Goal: Task Accomplishment & Management: Complete application form

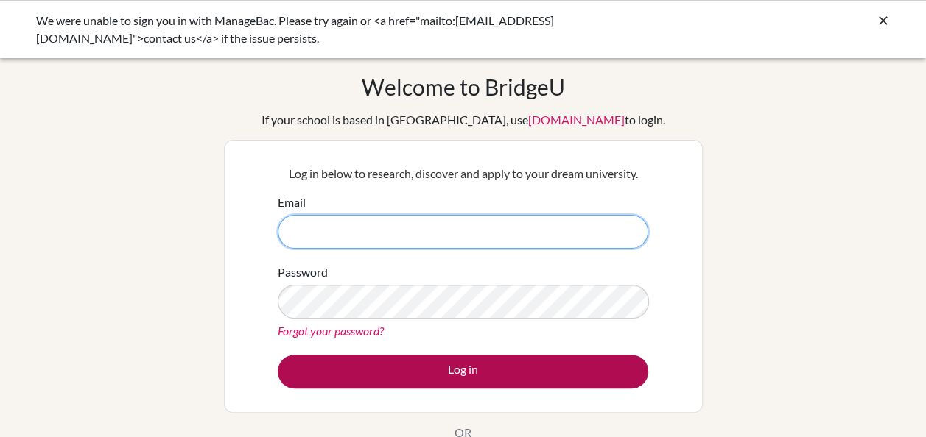
type input "ameld@diabarsha.com"
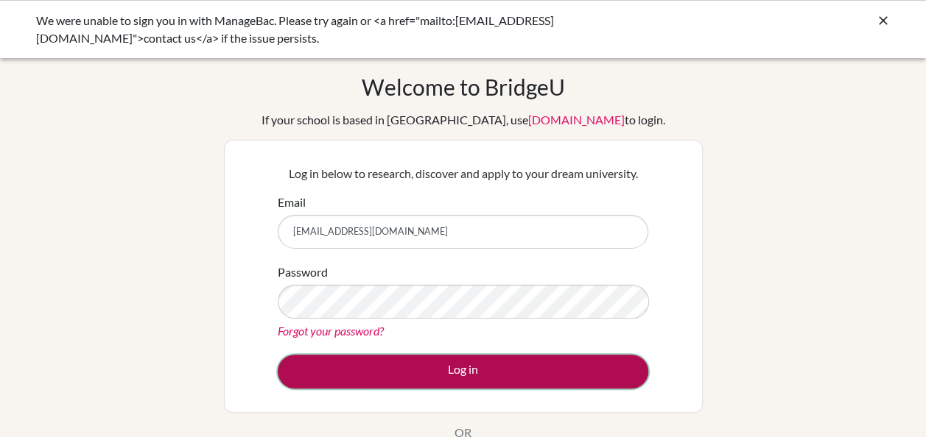
click at [395, 369] on button "Log in" at bounding box center [463, 372] width 370 height 34
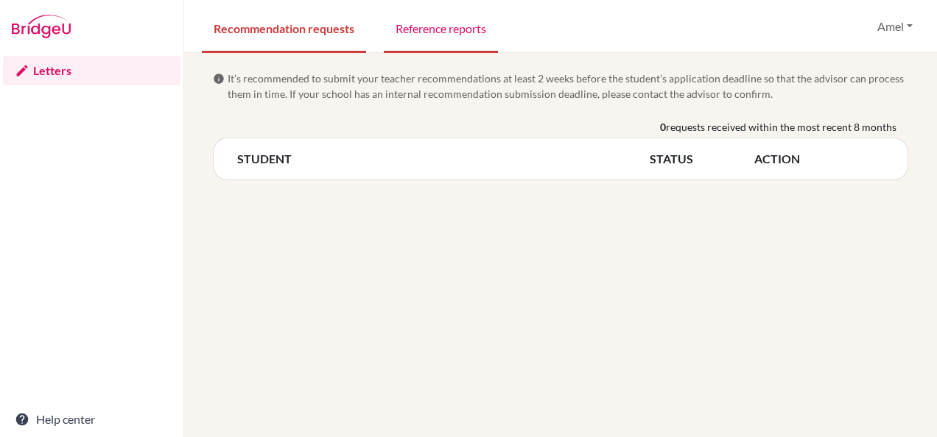
click at [439, 26] on link "Reference reports" at bounding box center [441, 27] width 114 height 51
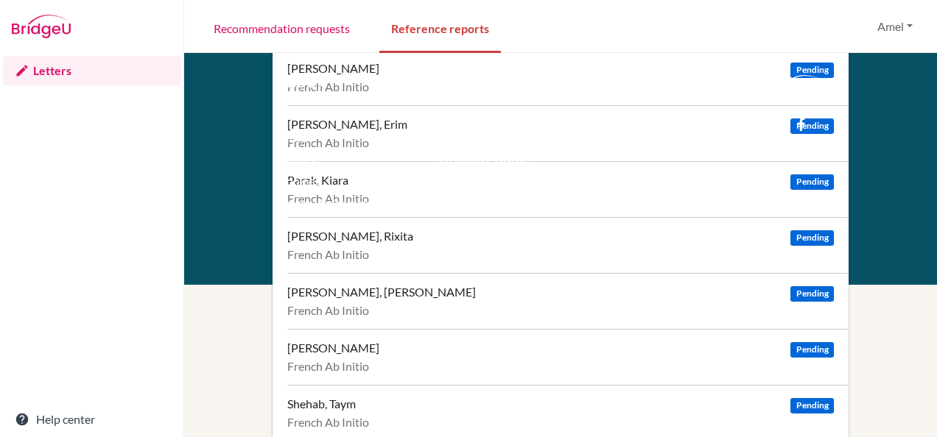
scroll to position [468, 0]
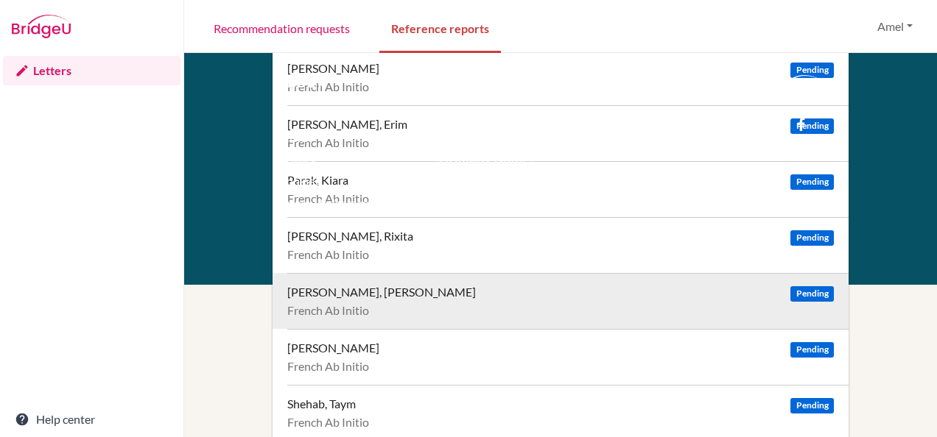
click at [364, 290] on div "SHANAWAZ, MOHAMMED ABRAAR" at bounding box center [381, 292] width 189 height 15
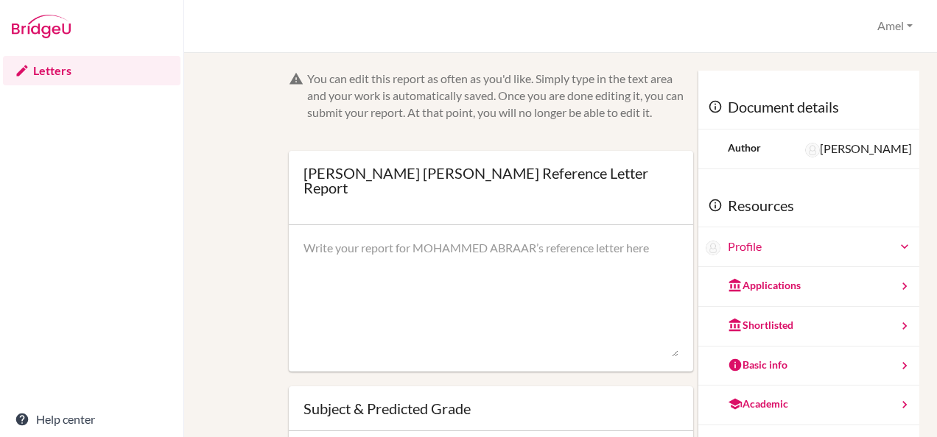
click at [245, 244] on div "You can edit this report as often as you'd like. Simply type in the text area a…" at bounding box center [560, 363] width 703 height 584
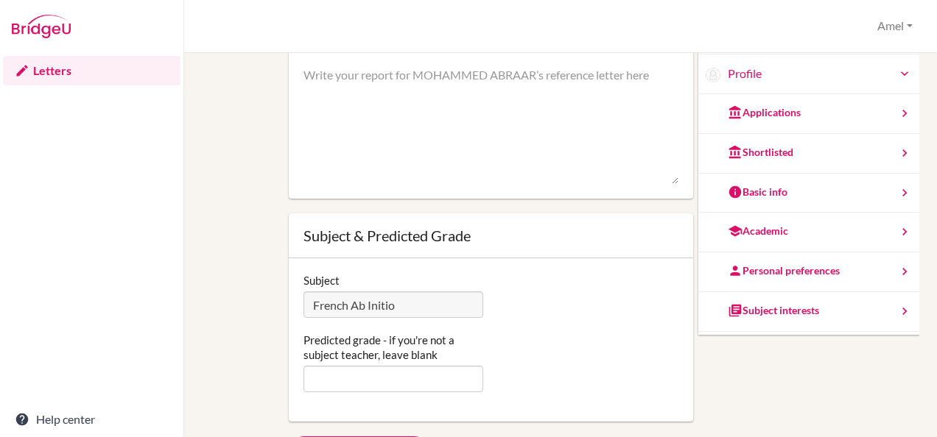
scroll to position [28, 0]
click at [220, 172] on div "You can edit this report as often as you'd like. Simply type in the text area a…" at bounding box center [560, 189] width 703 height 584
click at [822, 18] on div "[PERSON_NAME] [PERSON_NAME] Reference Letter Report Amel Profile Log out Your b…" at bounding box center [560, 26] width 753 height 53
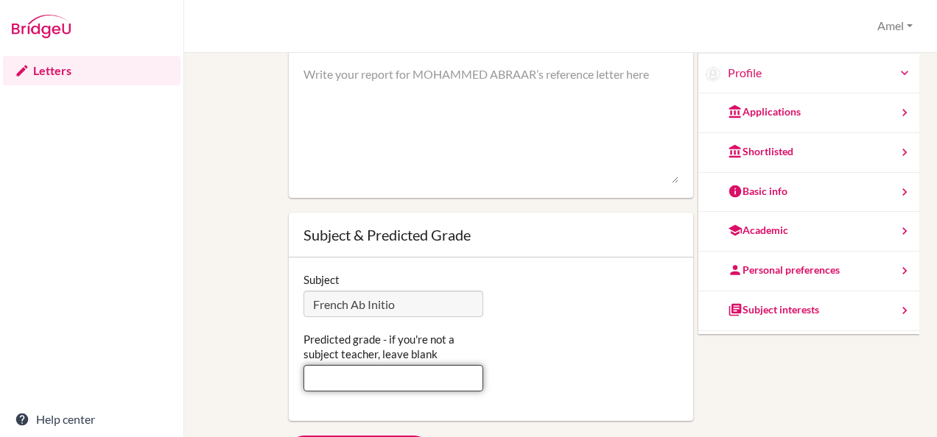
click at [404, 379] on input "Predicted grade - if you're not a subject teacher, leave blank" at bounding box center [393, 378] width 180 height 27
type input "6"
click at [543, 341] on div "Predicted grade - if you're not a subject teacher, leave blank 6" at bounding box center [491, 362] width 390 height 60
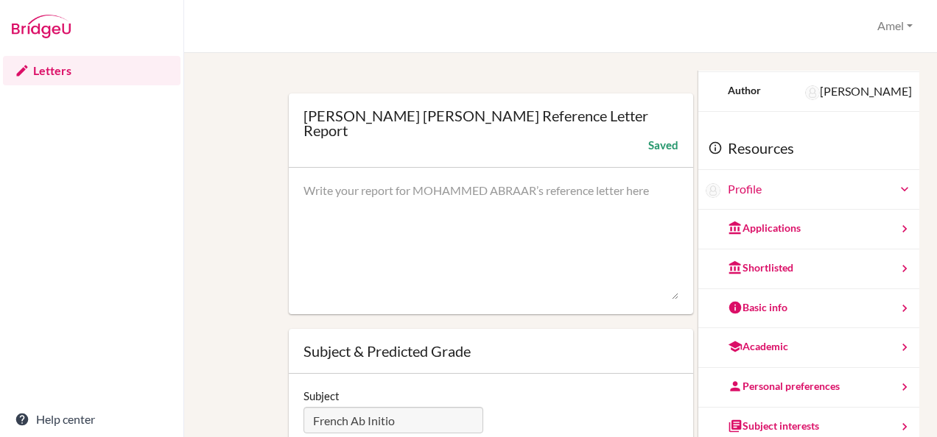
scroll to position [58, 0]
click at [837, 189] on div "Profile" at bounding box center [820, 188] width 184 height 17
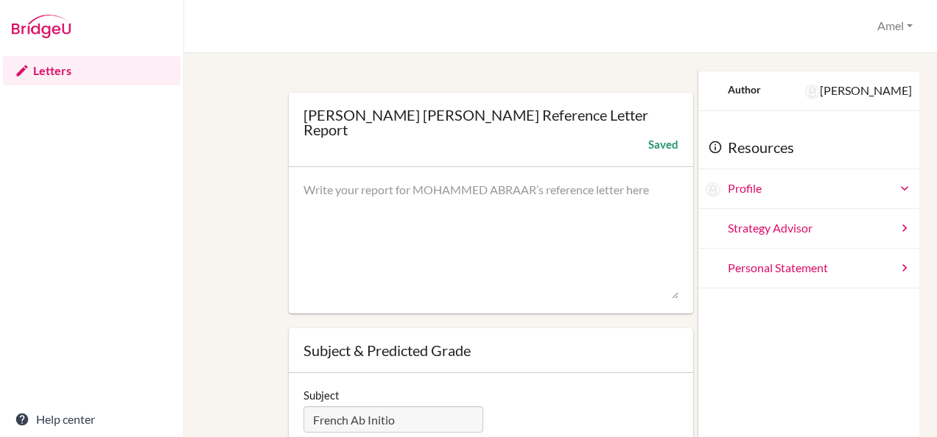
click at [841, 183] on div "Profile" at bounding box center [820, 188] width 184 height 17
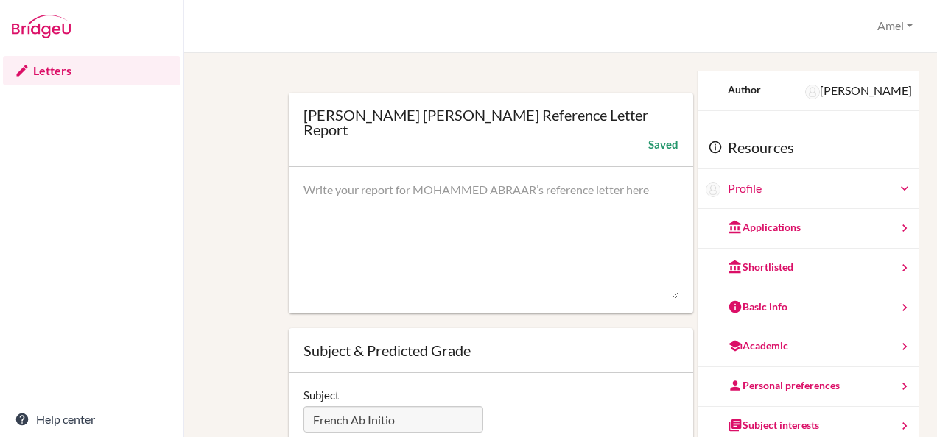
click at [530, 206] on textarea at bounding box center [490, 241] width 375 height 118
click at [474, 238] on textarea at bounding box center [490, 241] width 375 height 118
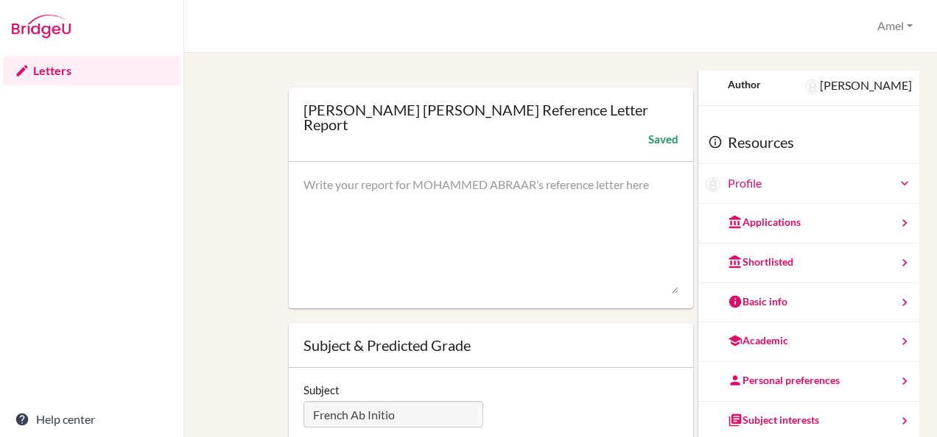
scroll to position [65, 0]
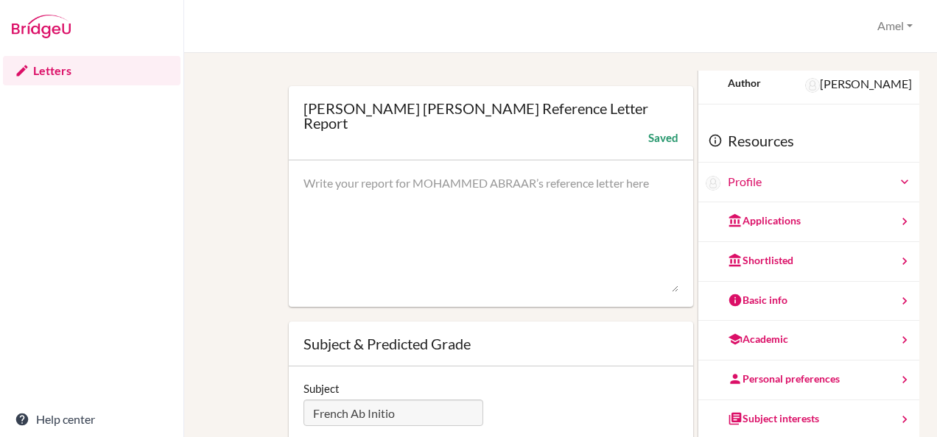
click at [419, 191] on textarea at bounding box center [490, 234] width 375 height 118
click at [602, 72] on form "You can edit this report as often as you'd like. Simply type in the text area a…" at bounding box center [491, 268] width 404 height 524
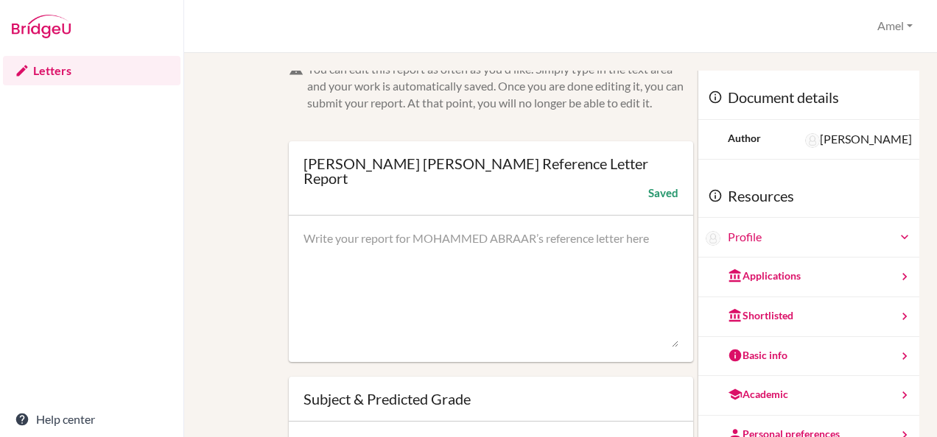
scroll to position [10, 0]
click at [658, 317] on textarea at bounding box center [490, 289] width 375 height 118
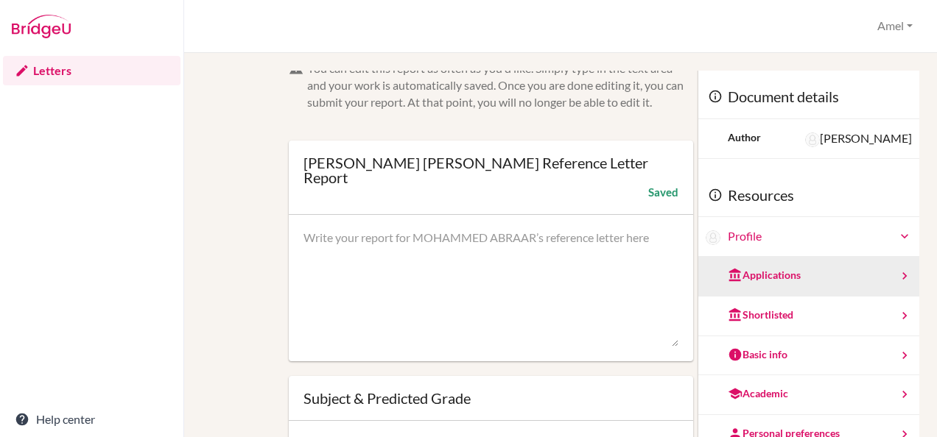
click at [825, 270] on div "Applications" at bounding box center [808, 277] width 221 height 40
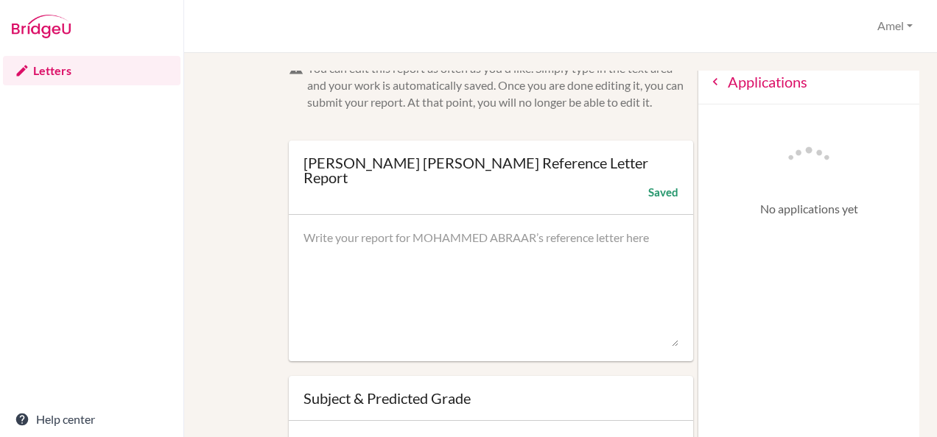
click at [708, 81] on icon at bounding box center [715, 81] width 15 height 15
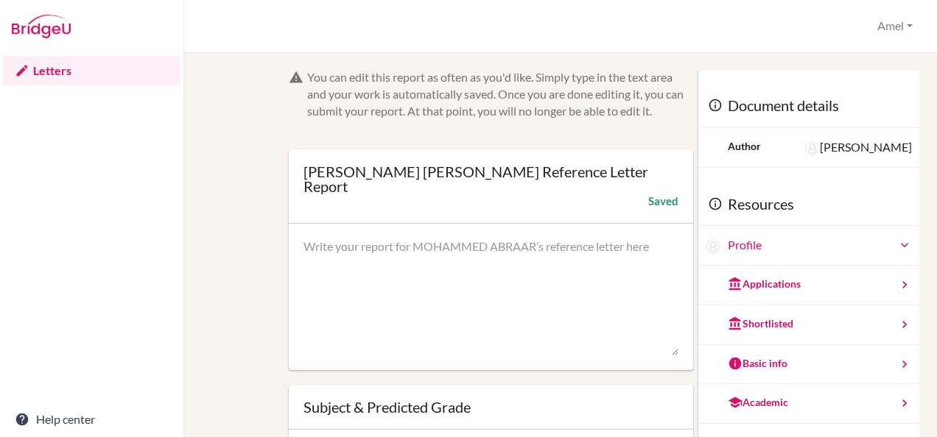
scroll to position [2, 0]
click at [578, 130] on form "You can edit this report as often as you'd like. Simply type in the text area a…" at bounding box center [491, 330] width 404 height 524
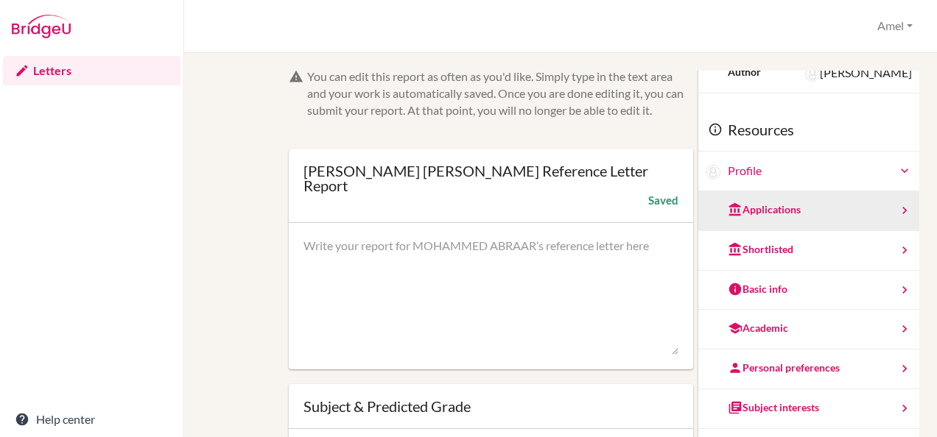
scroll to position [0, 0]
